Goal: Task Accomplishment & Management: Manage account settings

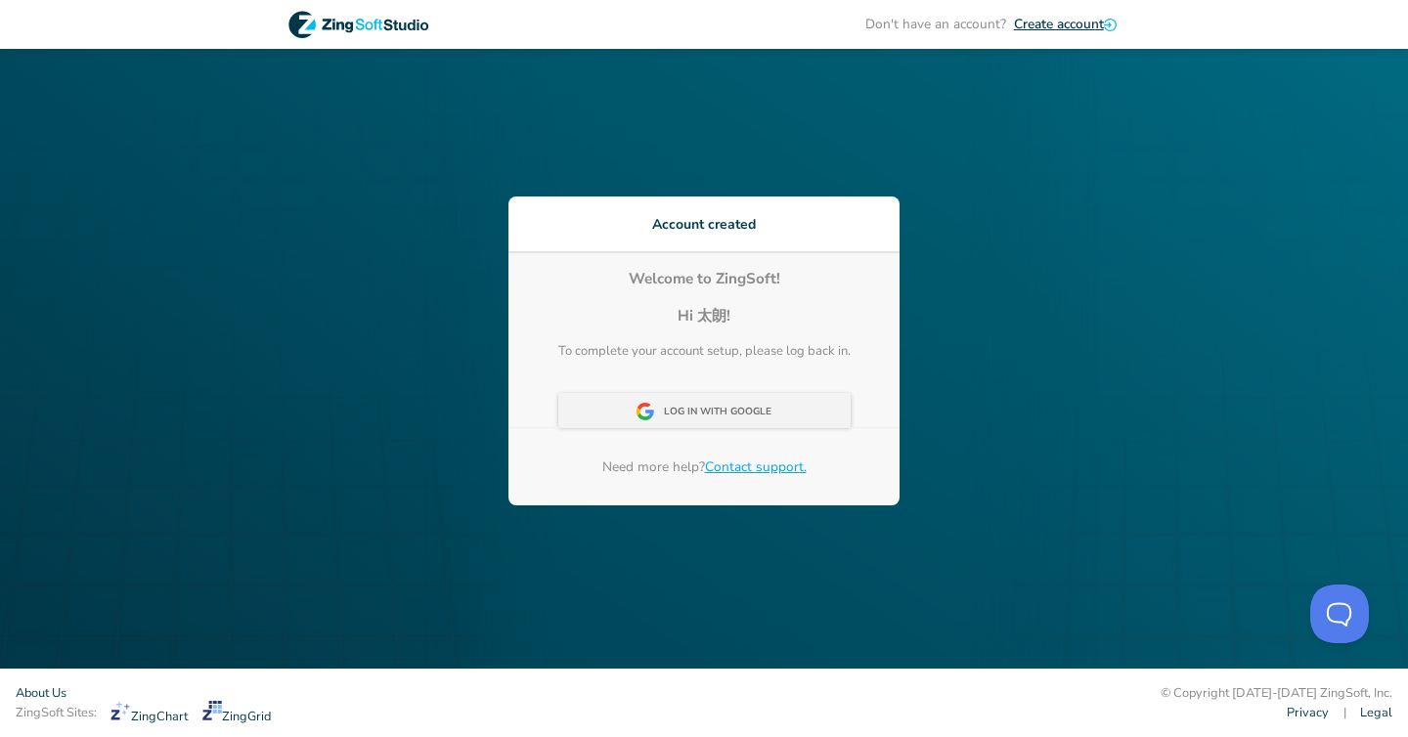
click at [753, 426] on div "Log In With Google" at bounding box center [723, 412] width 119 height 35
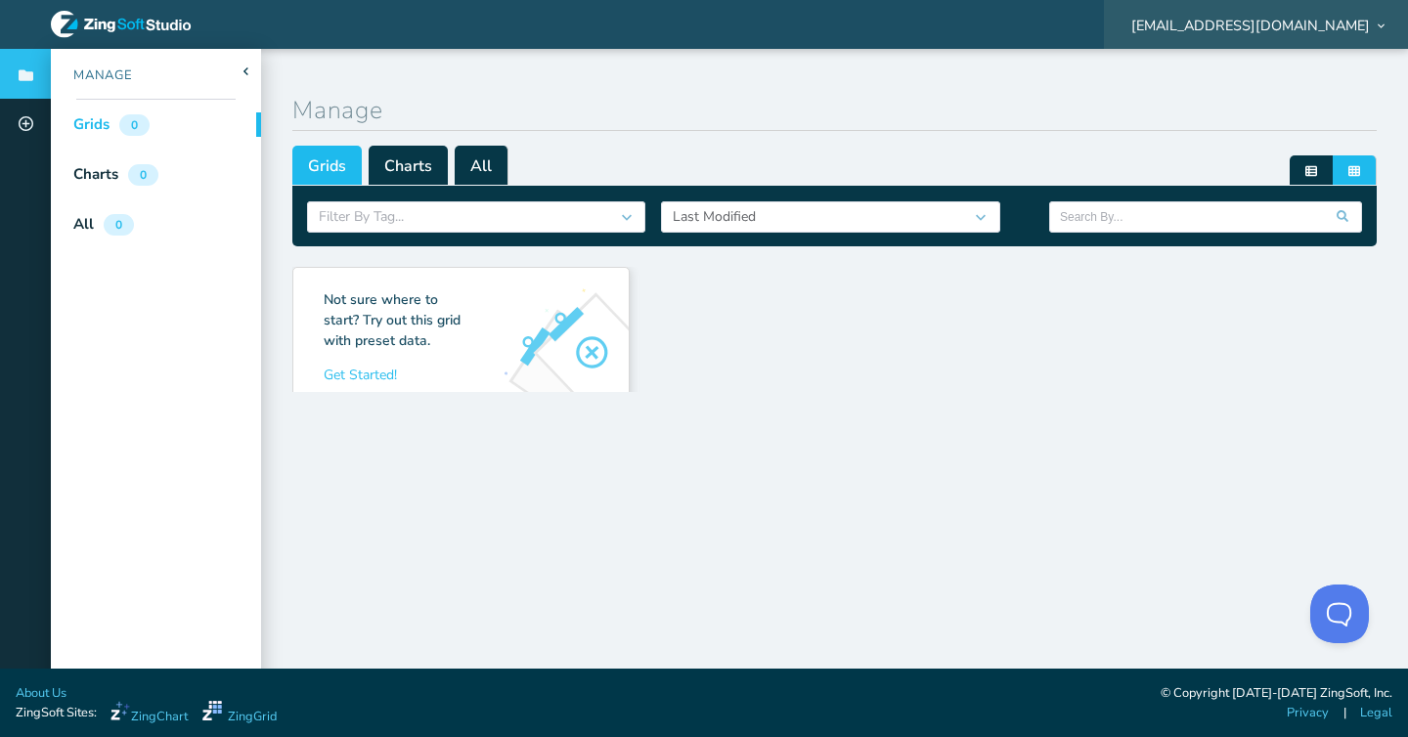
click at [1308, 32] on span "taro.sakazume@prum.jp" at bounding box center [1250, 26] width 239 height 14
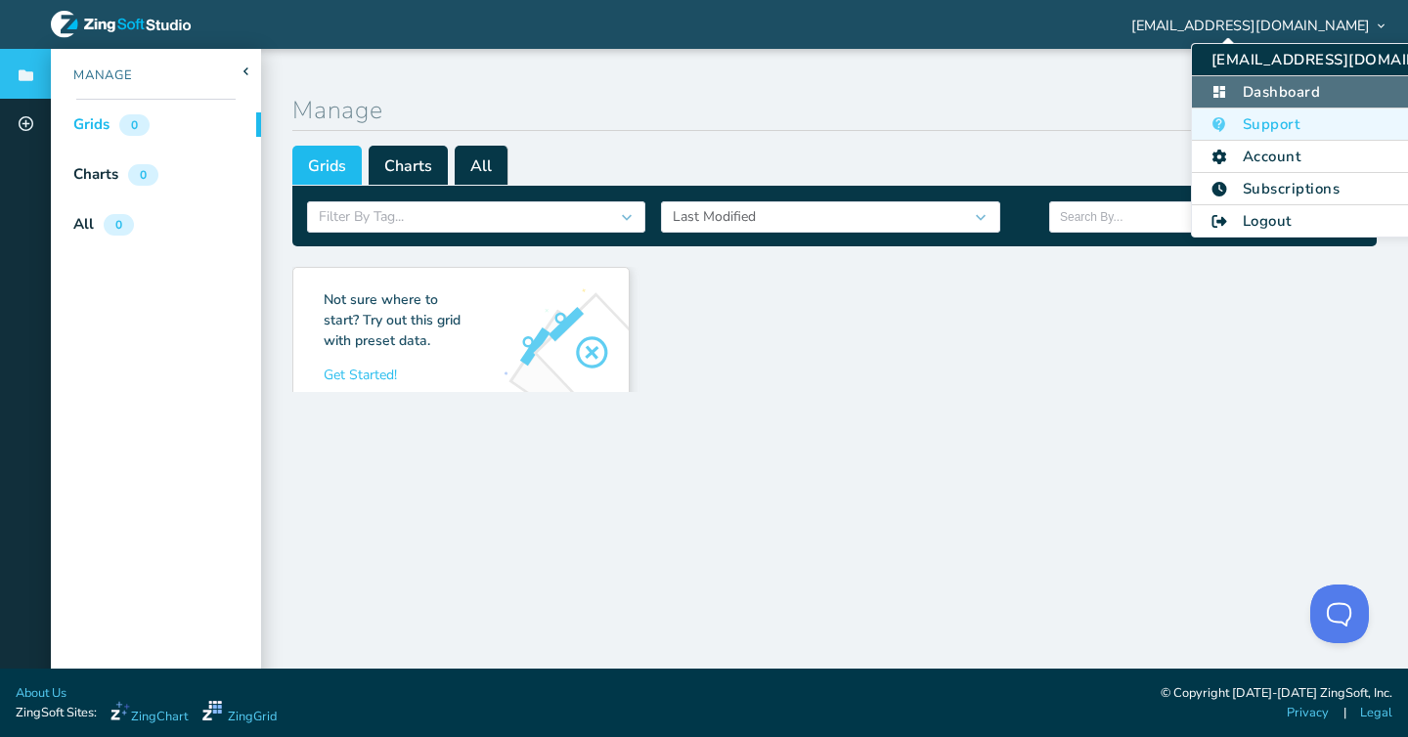
click at [1306, 92] on li "Dashboard" at bounding box center [1343, 92] width 303 height 32
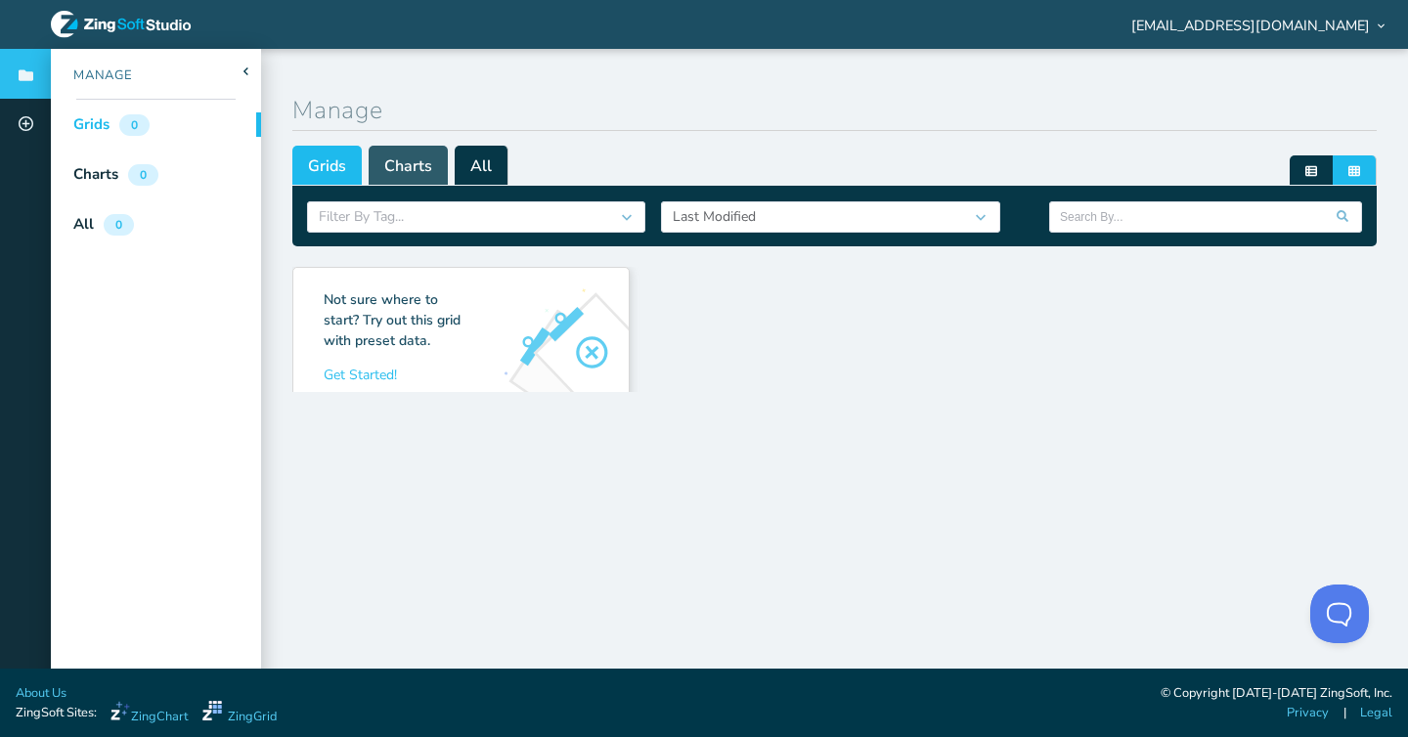
click at [410, 165] on span "Charts" at bounding box center [408, 165] width 79 height 39
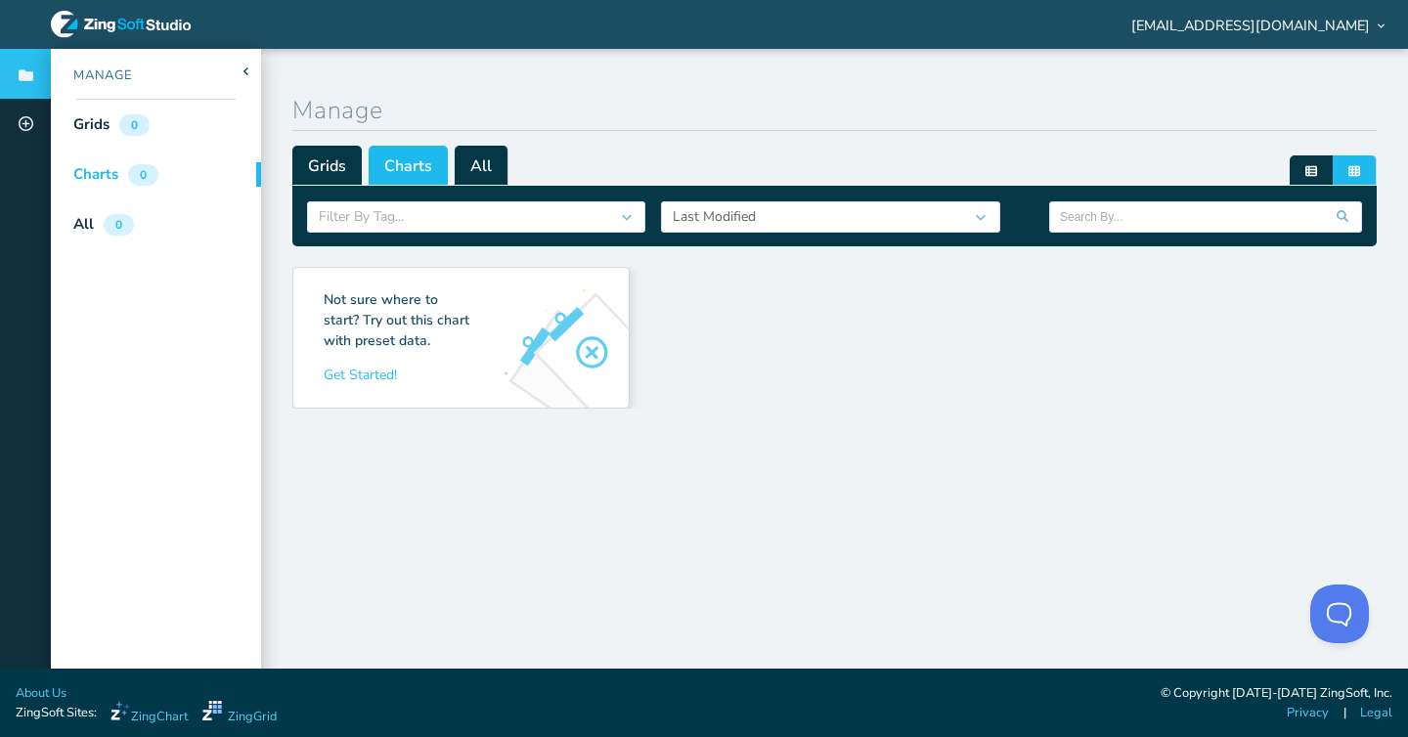
click at [497, 176] on span "All" at bounding box center [482, 165] width 54 height 39
click at [319, 175] on span "Grids" at bounding box center [326, 165] width 69 height 39
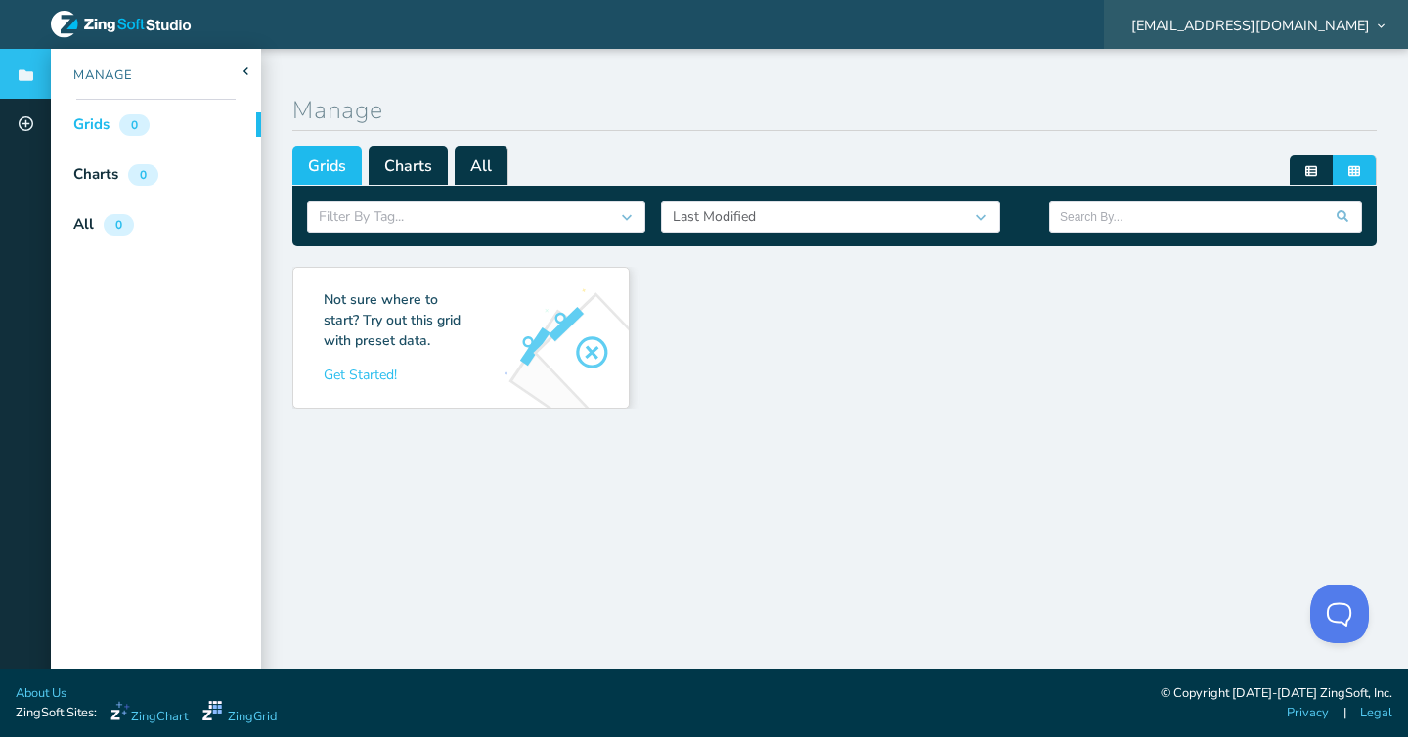
click at [1319, 21] on span "taro.sakazume@prum.jp" at bounding box center [1250, 26] width 239 height 14
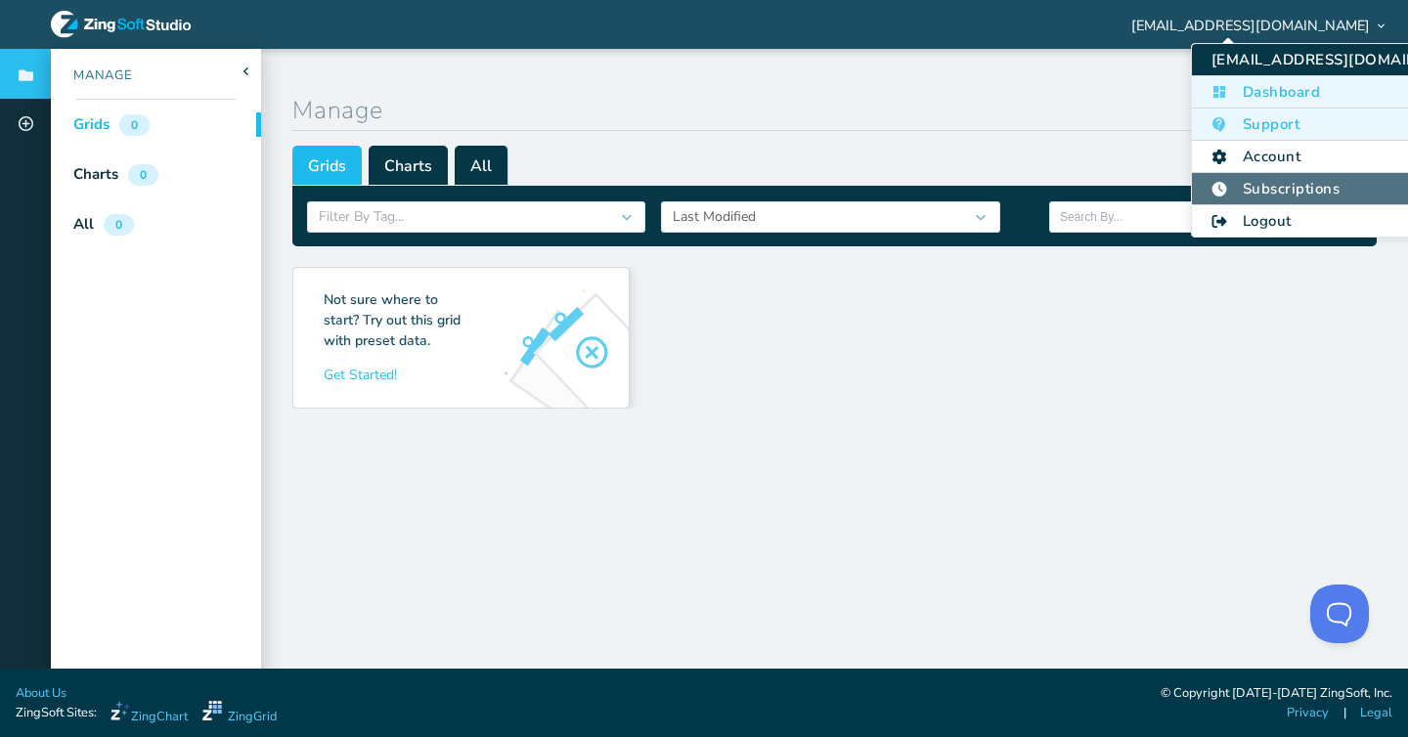
click at [1322, 184] on li "Subscriptions" at bounding box center [1343, 189] width 303 height 32
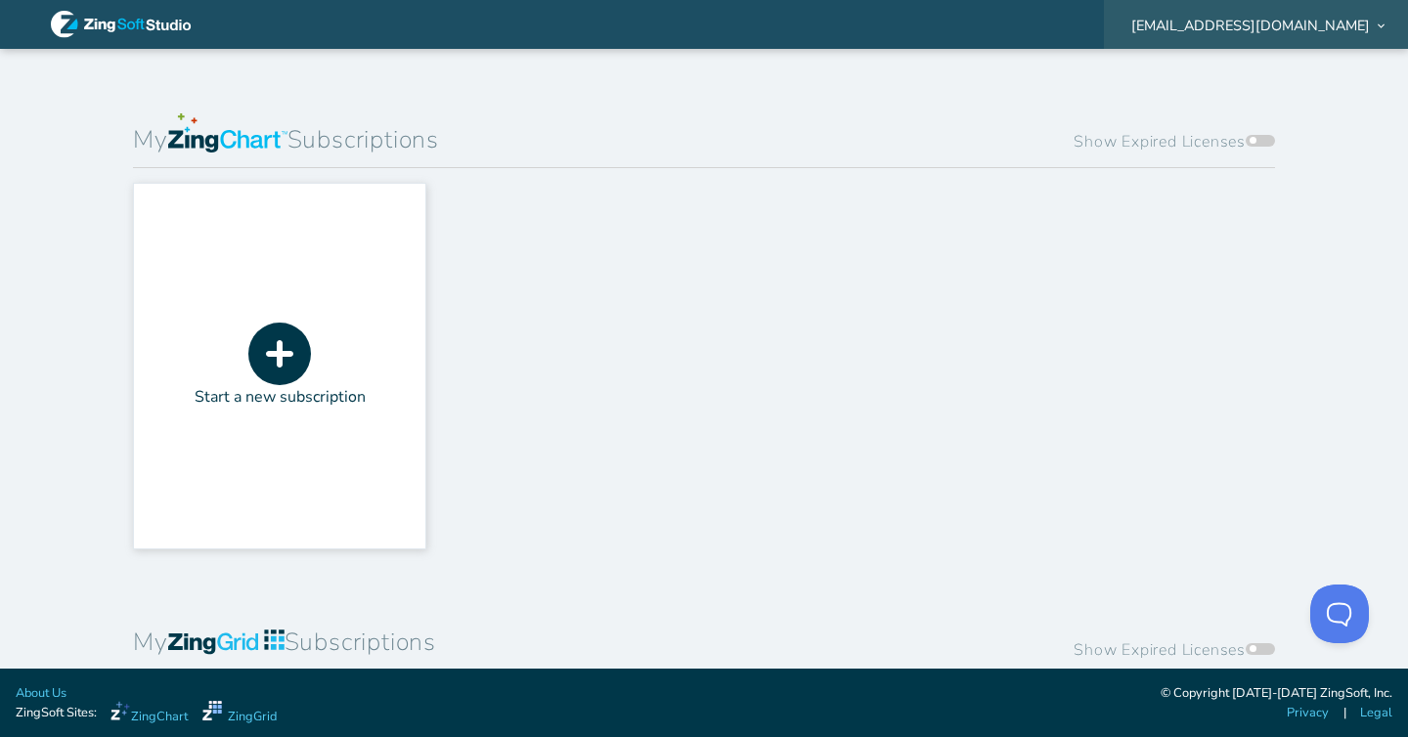
click at [1305, 42] on div "taro.sakazume@prum.jp" at bounding box center [1256, 24] width 304 height 61
click at [1305, 32] on span "taro.sakazume@prum.jp" at bounding box center [1250, 26] width 239 height 14
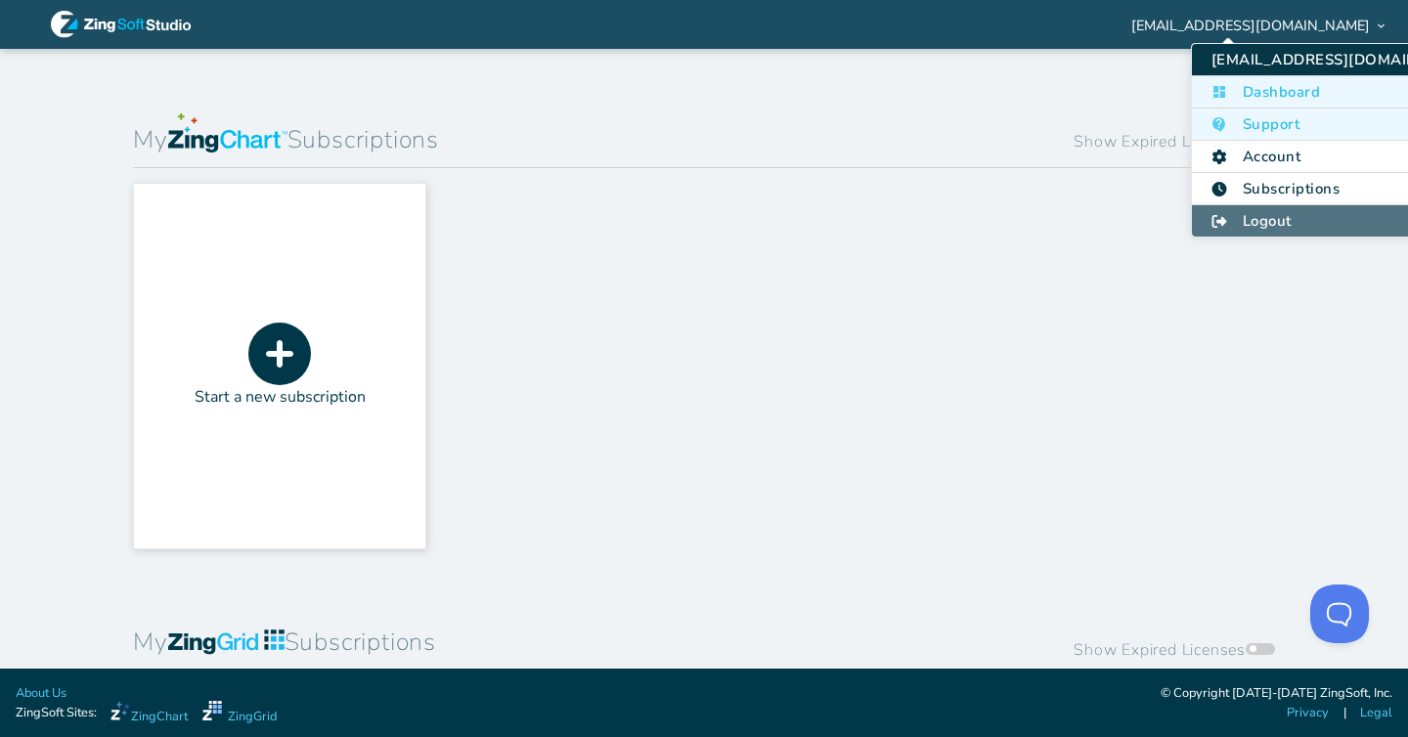
click at [1312, 217] on li "Logout" at bounding box center [1343, 220] width 303 height 31
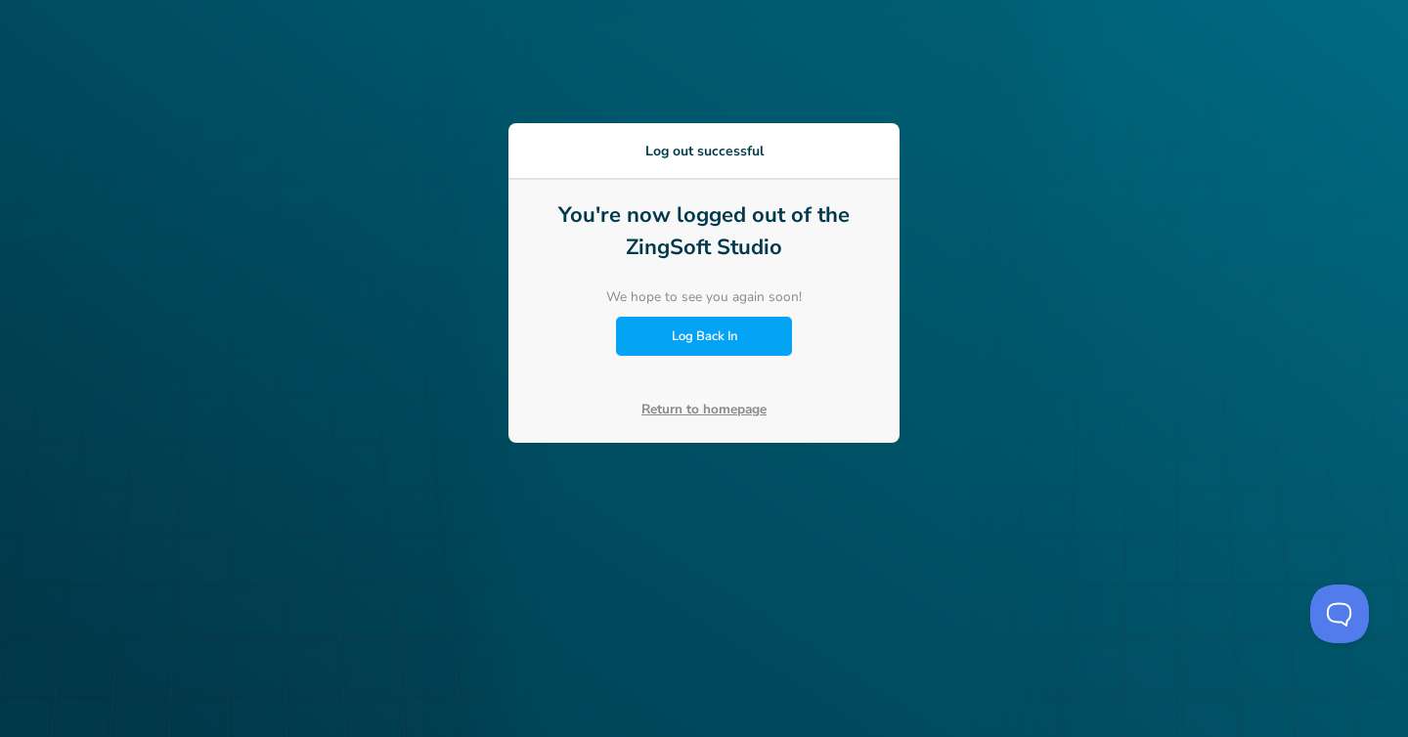
click at [721, 407] on link "Return to homepage" at bounding box center [703, 409] width 125 height 19
click at [762, 338] on div "Log Back In" at bounding box center [704, 336] width 176 height 39
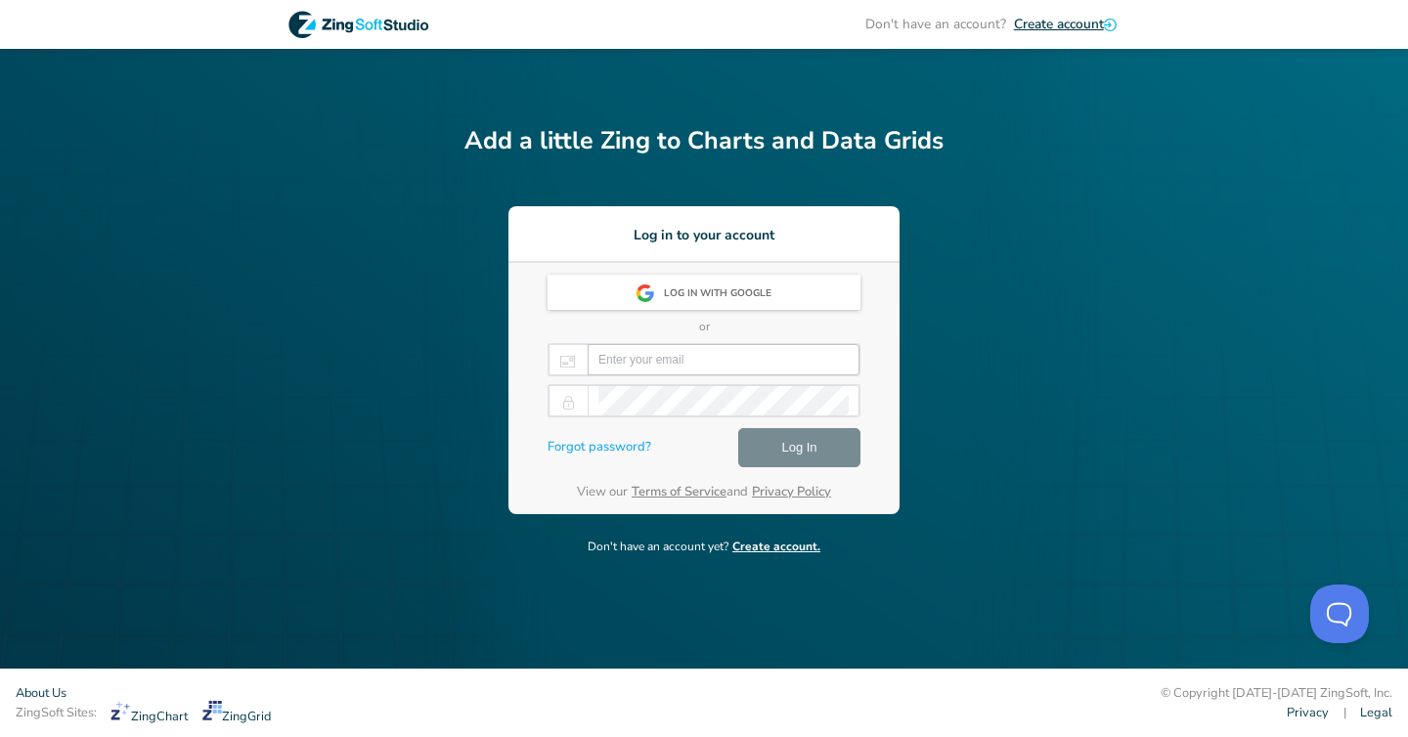
click at [699, 352] on input "email" at bounding box center [723, 359] width 250 height 29
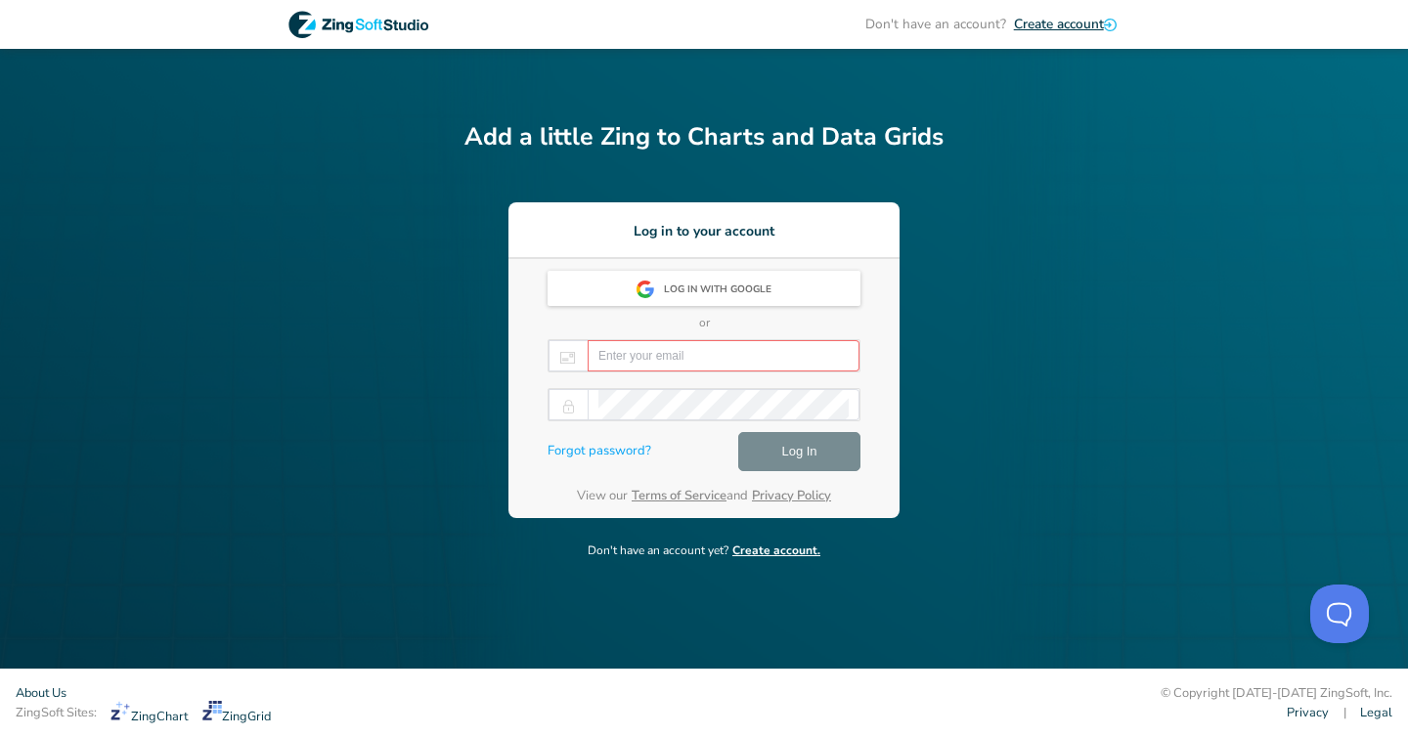
paste input "武蔵野_パスワード資料 武蔵野_パスワード資料 100% 10 E37 [EMAIL_ADDRESS][DOMAIN_NAME] この表を要約 [EMAIL_…"
type input "武蔵野_パスワード資料 武蔵野_パスワード資料 100% 10 E37 [EMAIL_ADDRESS][DOMAIN_NAME] この表を要約 [EMAIL_…"
paste input "[EMAIL_ADDRESS][DOMAIN_NAME]"
type input "[EMAIL_ADDRESS][DOMAIN_NAME]"
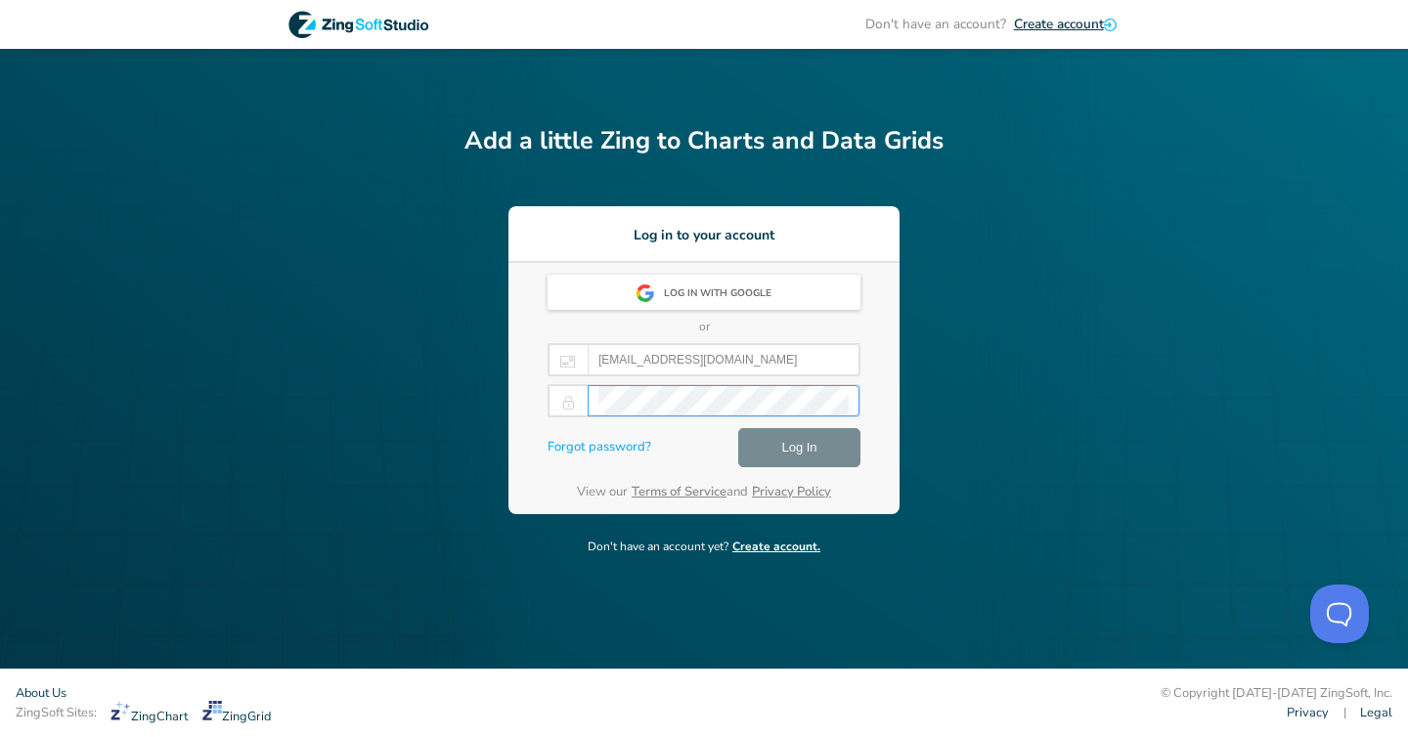
click at [1032, 352] on div "Don't have an account? Create account Add a little Zing to Charts and Data Grid…" at bounding box center [704, 334] width 1408 height 669
click at [794, 453] on span "Log In" at bounding box center [798, 447] width 35 height 23
